Goal: Task Accomplishment & Management: Use online tool/utility

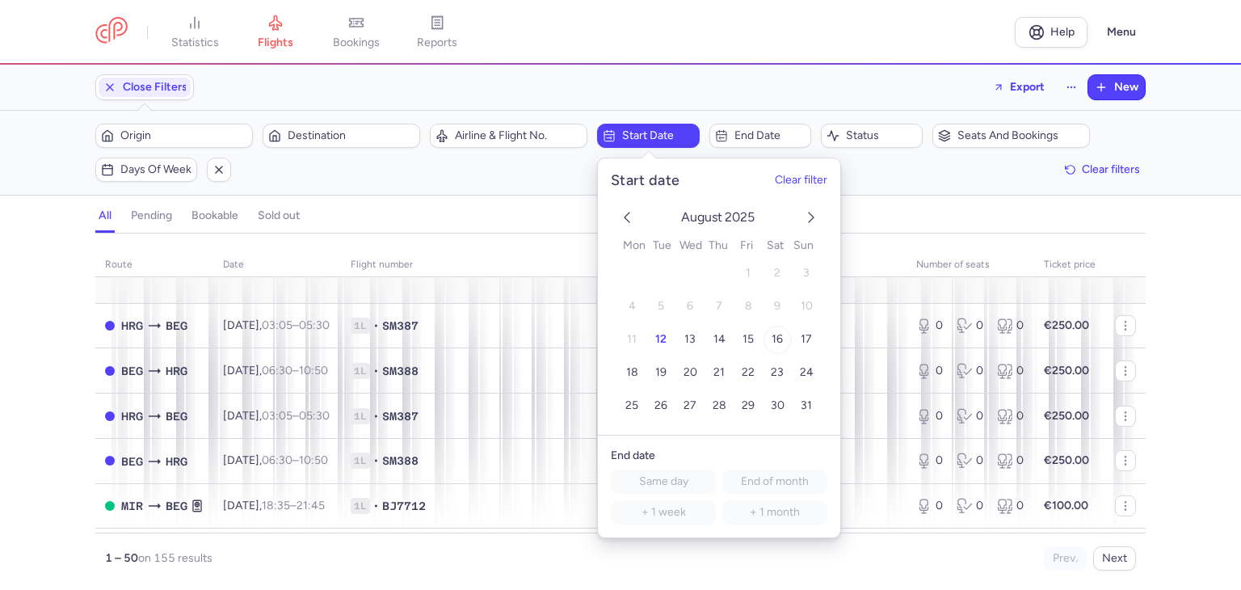
click at [769, 338] on button "16" at bounding box center [778, 340] width 28 height 28
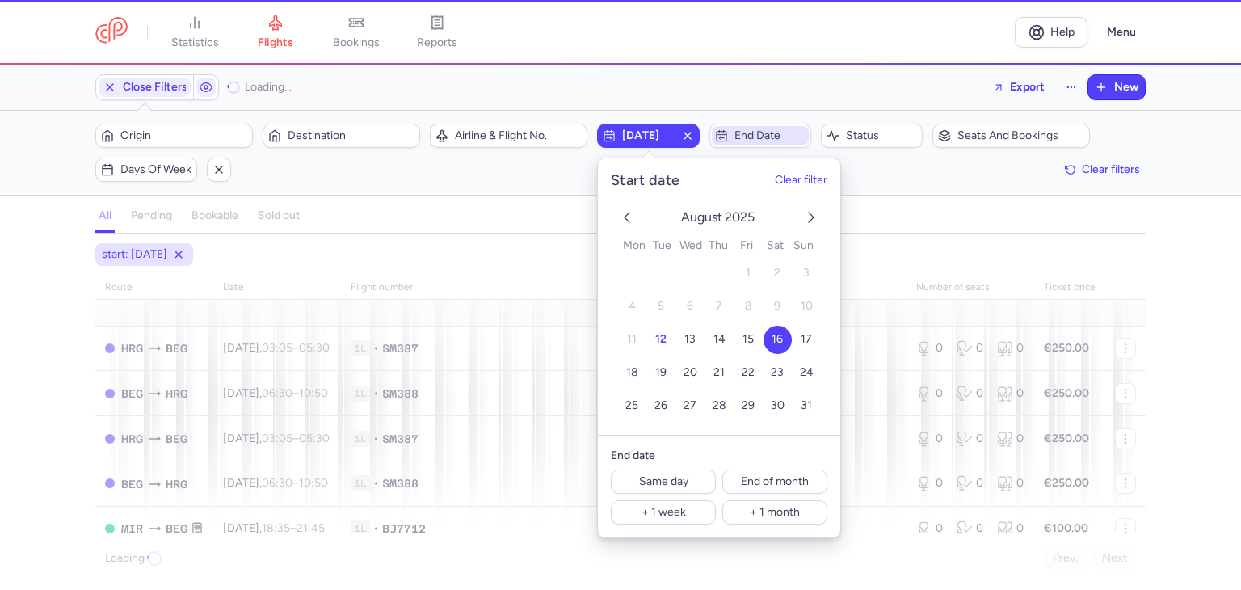
click at [769, 122] on div "Filters (1) – Loading... Origin Destination Airline & Flight No. [DATE] End dat…" at bounding box center [620, 153] width 1241 height 84
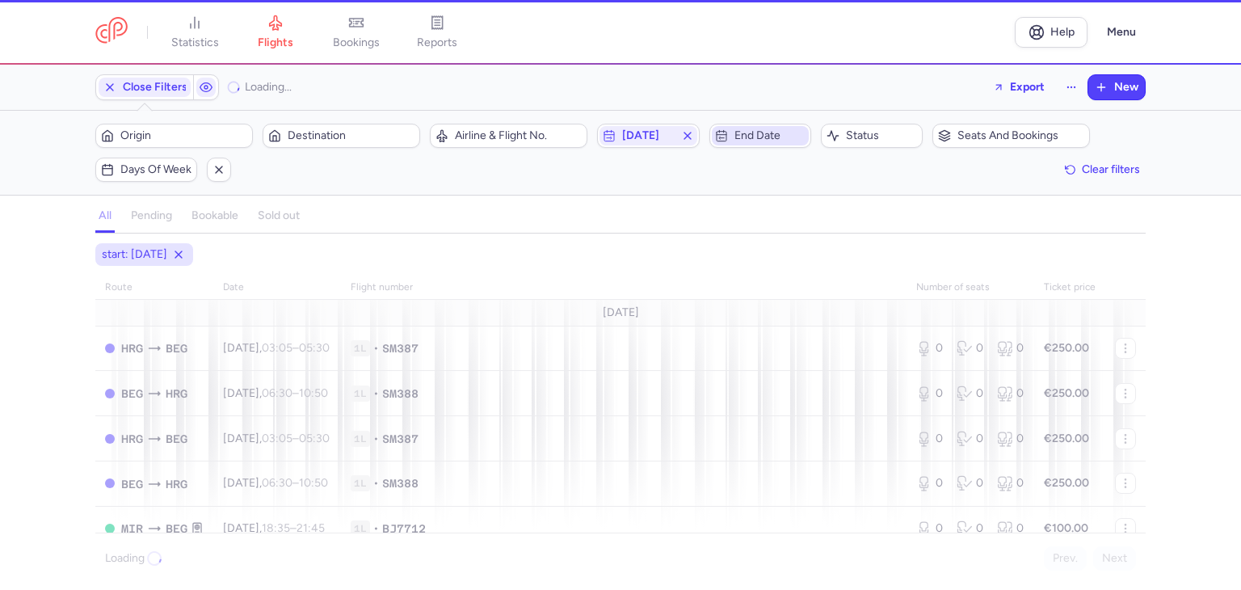
click at [769, 136] on span "End date" at bounding box center [770, 135] width 71 height 13
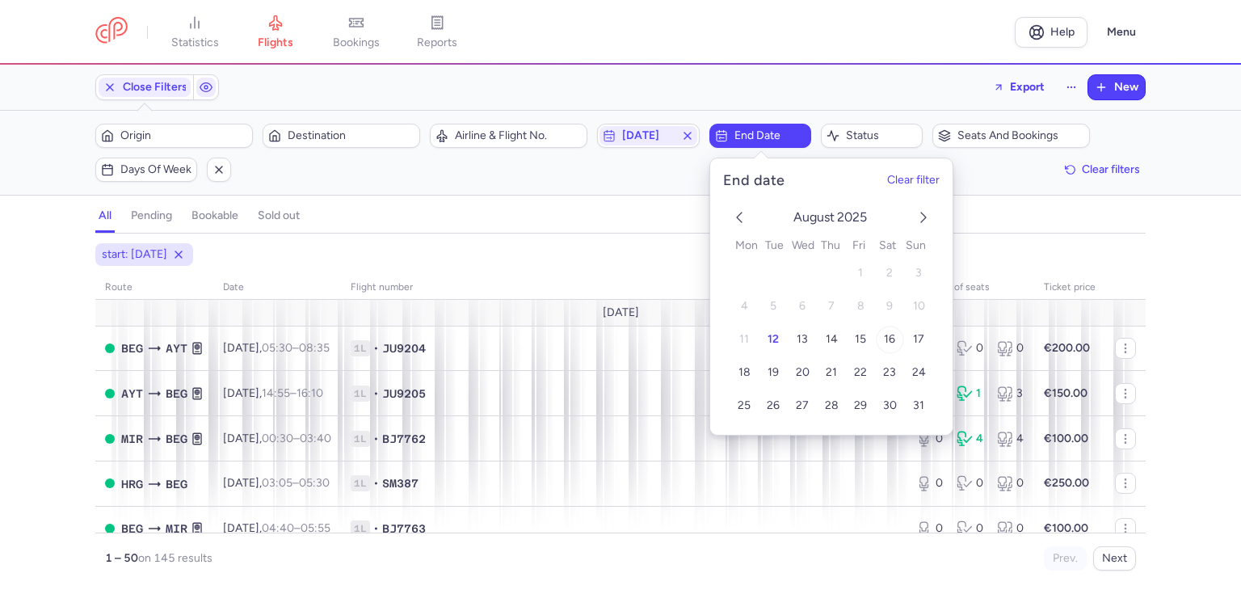
click at [894, 338] on span "16" at bounding box center [889, 339] width 11 height 14
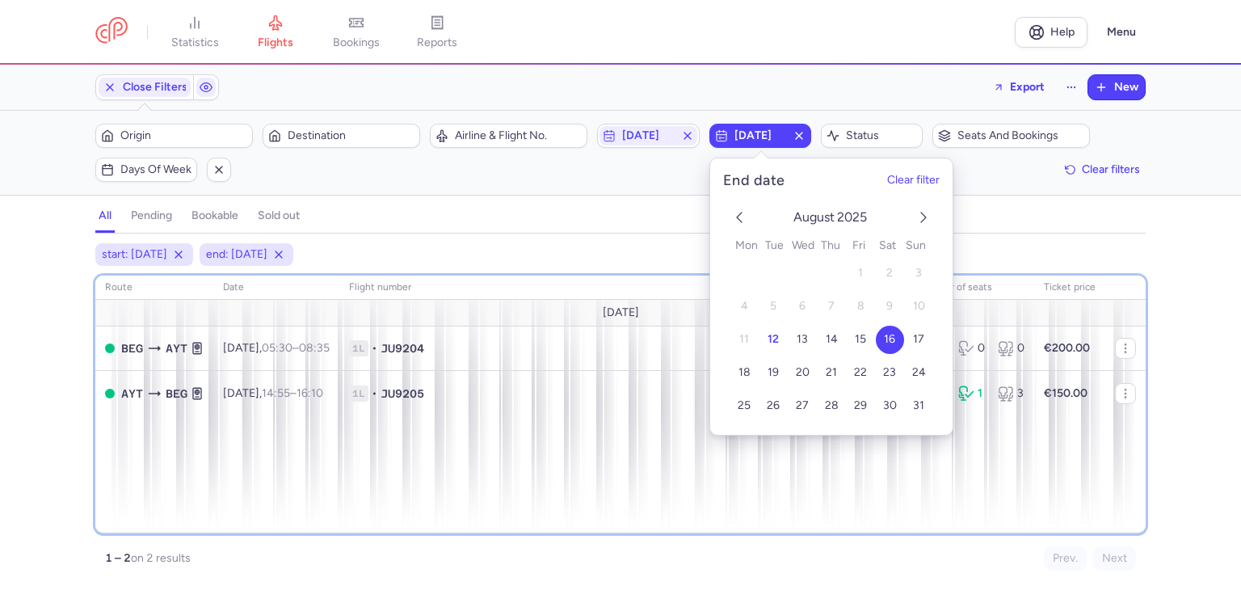
click at [497, 470] on div "route date Flight number number of seats Ticket price [DATE] BEG AYT [DATE] 05:…" at bounding box center [620, 405] width 1051 height 258
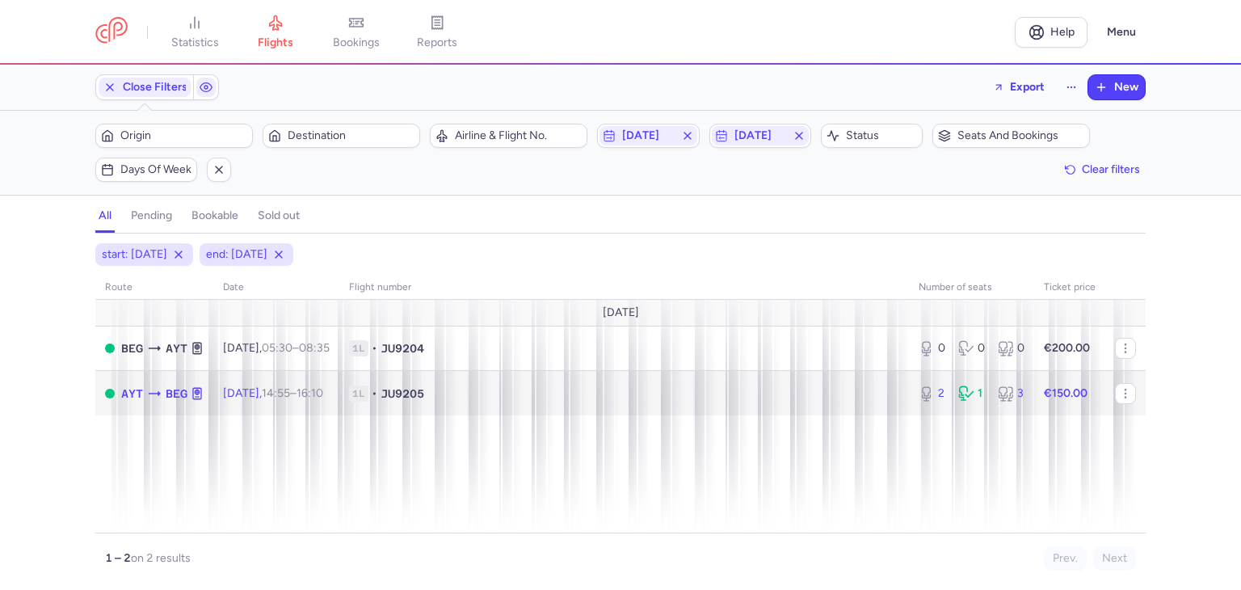
click at [486, 395] on span "1L • JU9205" at bounding box center [624, 393] width 550 height 16
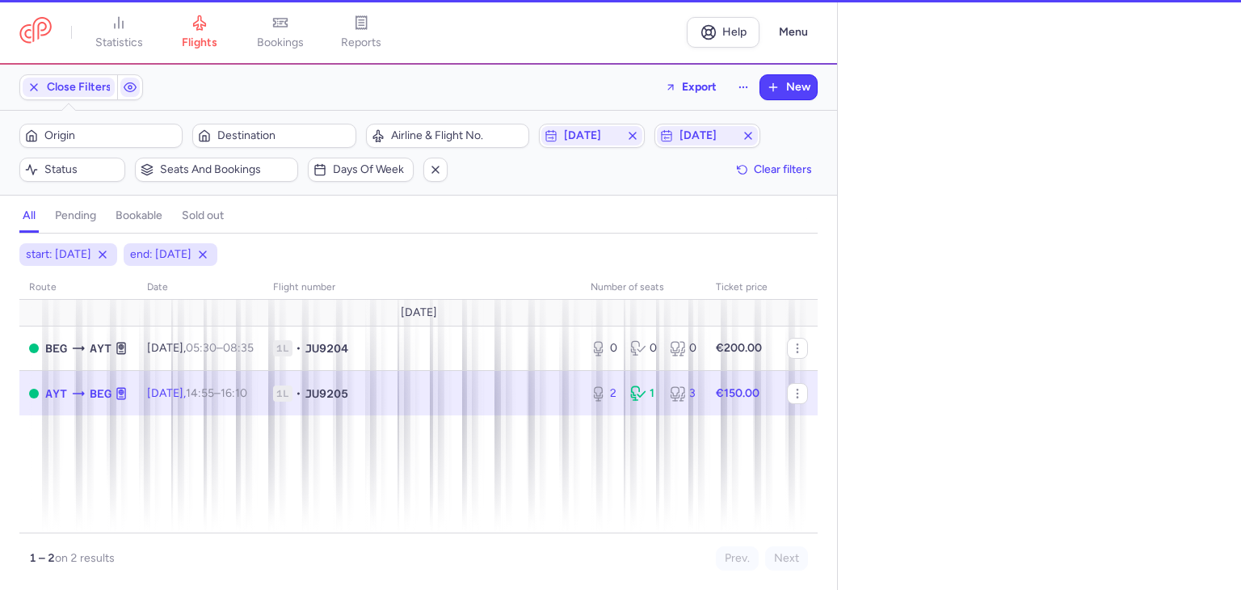
select select "days"
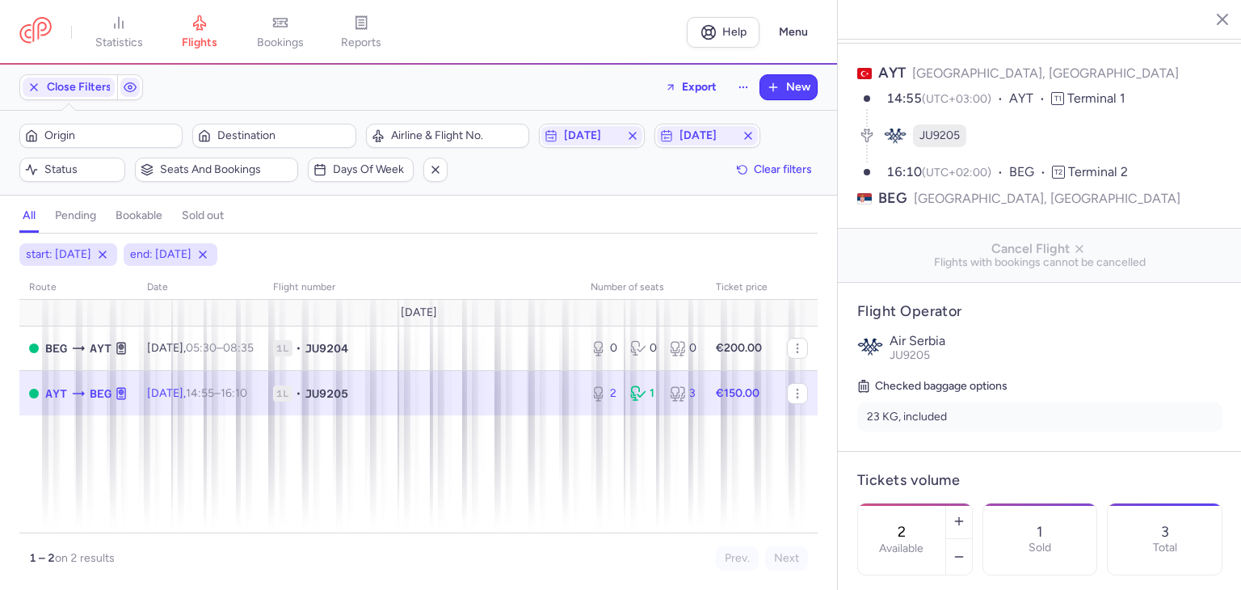
scroll to position [162, 0]
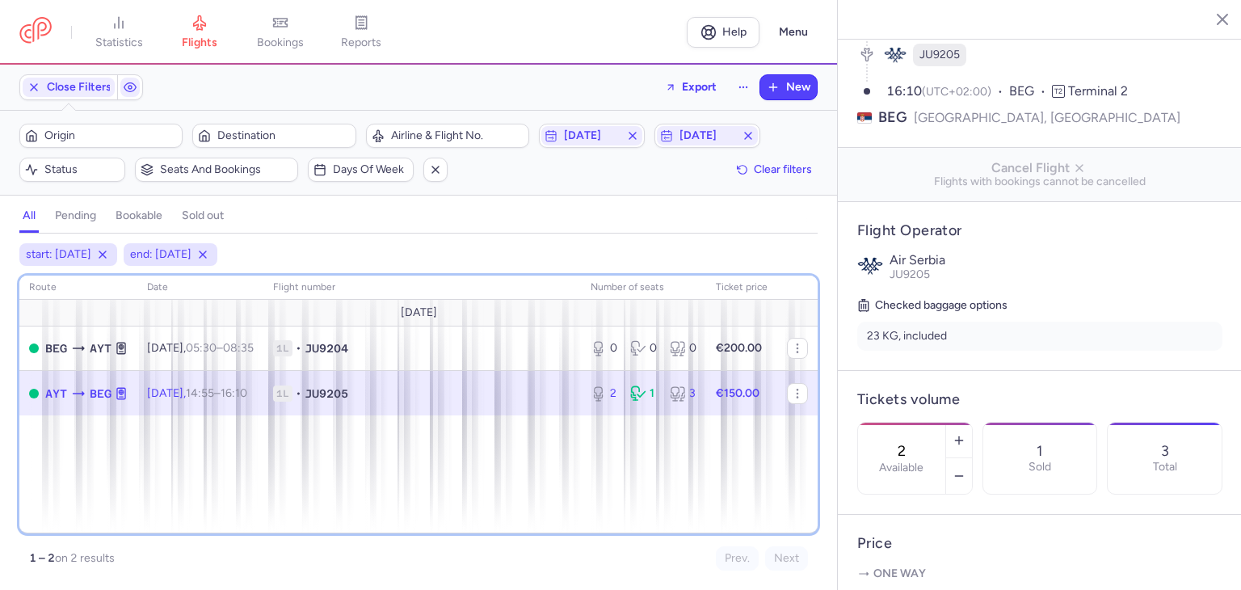
click at [670, 490] on div "route date Flight number number of seats Ticket price [DATE] BEG AYT [DATE] 05:…" at bounding box center [418, 405] width 798 height 258
